Goal: Task Accomplishment & Management: Manage account settings

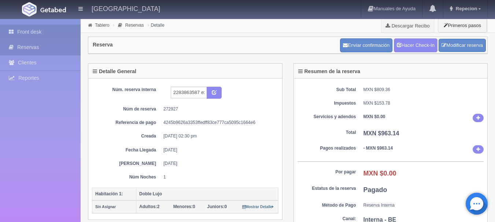
click at [62, 30] on link "Front desk" at bounding box center [40, 32] width 81 height 15
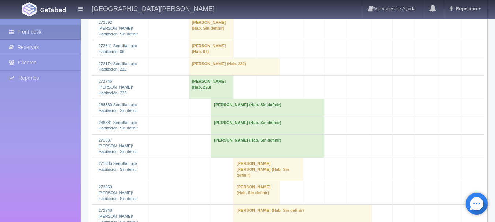
scroll to position [1318, 0]
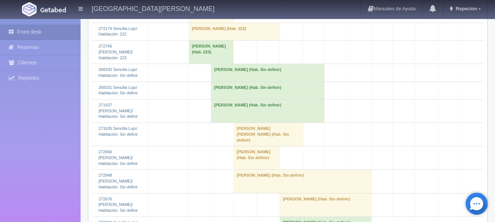
click at [205, 64] on td "[PERSON_NAME] (Hab. 223)" at bounding box center [211, 52] width 45 height 23
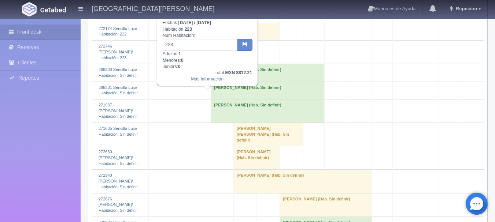
click at [216, 81] on link "Más Información" at bounding box center [207, 79] width 33 height 5
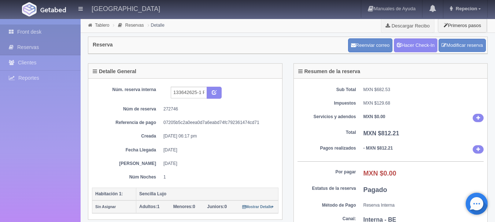
click at [63, 34] on link "Front desk" at bounding box center [40, 32] width 81 height 15
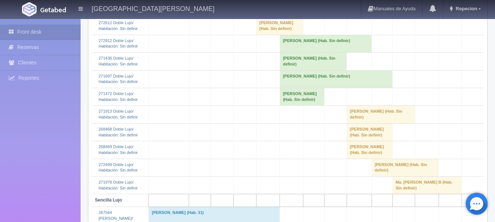
scroll to position [439, 0]
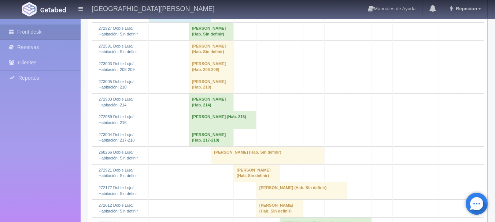
click at [217, 129] on td "[PERSON_NAME] (Hab. 216)" at bounding box center [222, 120] width 67 height 18
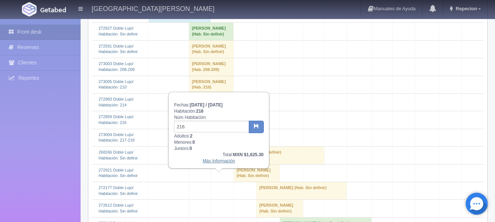
click at [228, 163] on link "Más Información" at bounding box center [219, 161] width 33 height 5
click at [216, 161] on link "Más Información" at bounding box center [219, 161] width 33 height 5
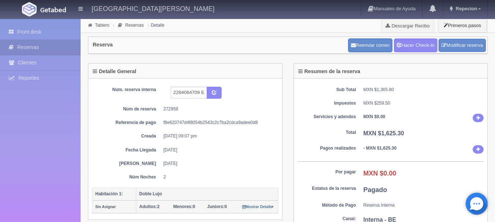
click at [324, 110] on div "Sub Total MXN $1,365.80 Impuestos MXN $259.50 Servicios y adendos MXN $0.00 Tot…" at bounding box center [391, 157] width 194 height 157
click at [336, 88] on dt "Sub Total" at bounding box center [326, 90] width 59 height 6
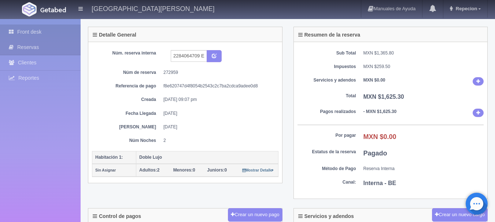
click at [46, 32] on link "Front desk" at bounding box center [40, 32] width 81 height 15
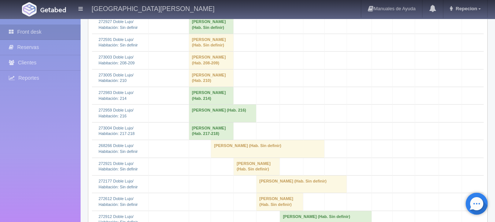
scroll to position [476, 0]
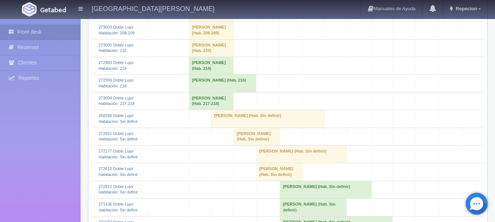
click at [213, 110] on td "[PERSON_NAME] (Hab. 217-218)" at bounding box center [211, 101] width 45 height 18
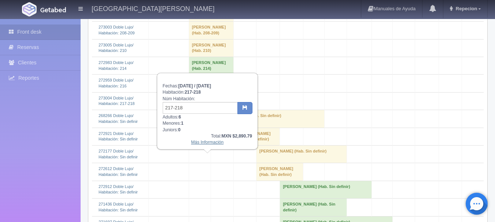
click at [216, 145] on link "Más Información" at bounding box center [207, 142] width 33 height 5
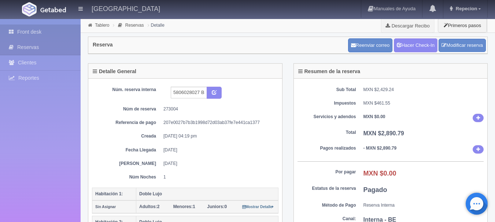
click at [56, 35] on link "Front desk" at bounding box center [40, 32] width 81 height 15
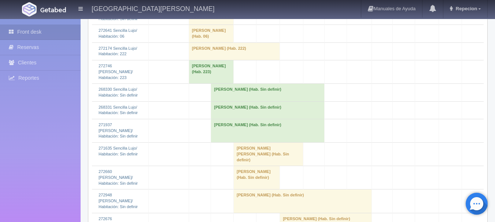
scroll to position [1282, 0]
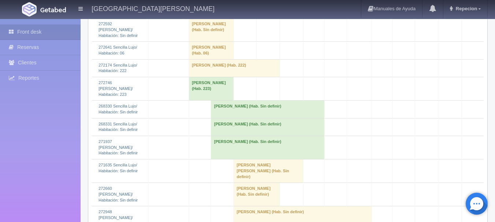
click at [232, 77] on td "[PERSON_NAME] (Hab. 222)" at bounding box center [234, 68] width 91 height 18
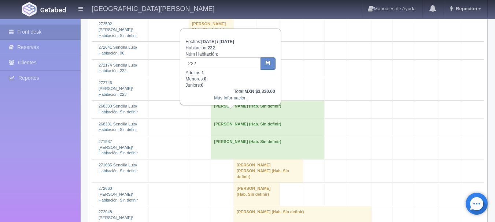
click at [236, 101] on link "Más Información" at bounding box center [230, 98] width 33 height 5
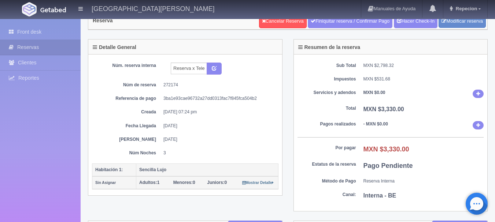
scroll to position [37, 0]
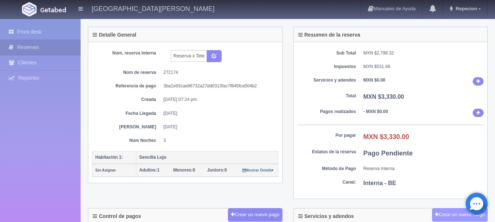
click at [482, 217] on button "Crear un nuevo cargo" at bounding box center [460, 215] width 56 height 14
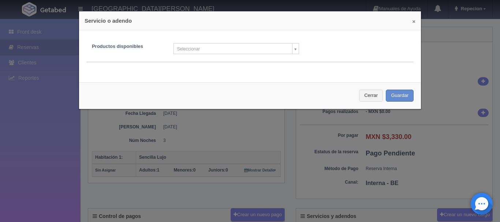
click at [412, 22] on button "×" at bounding box center [413, 21] width 3 height 5
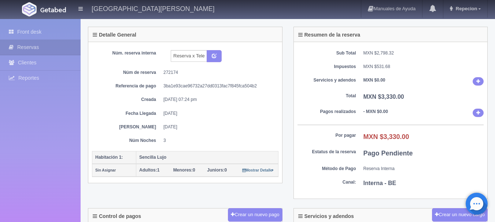
click at [282, 92] on div "Detalle General Núm. reserva interna Reserva x Telefono Núm de reserva 272174 R…" at bounding box center [185, 105] width 194 height 157
